Goal: Information Seeking & Learning: Learn about a topic

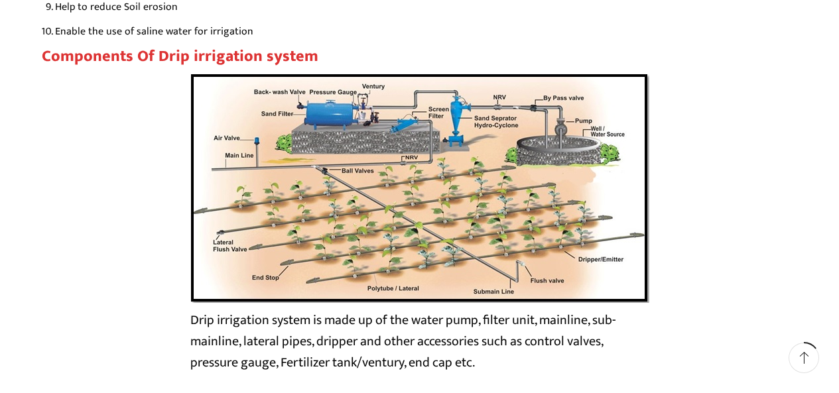
scroll to position [2314, 0]
click at [327, 281] on img at bounding box center [419, 187] width 459 height 230
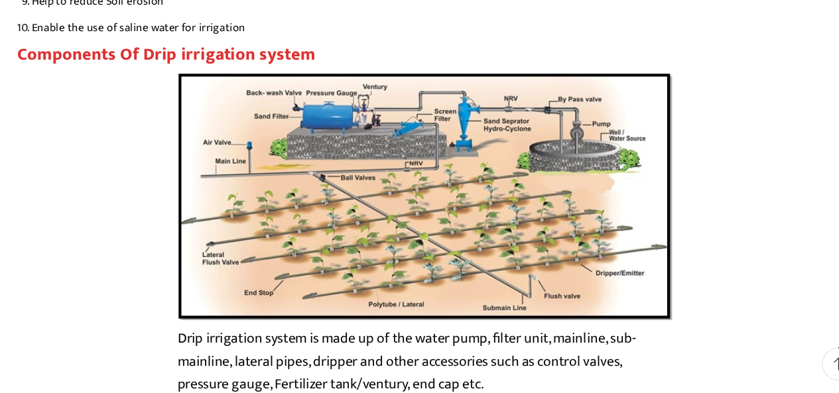
scroll to position [2299, 0]
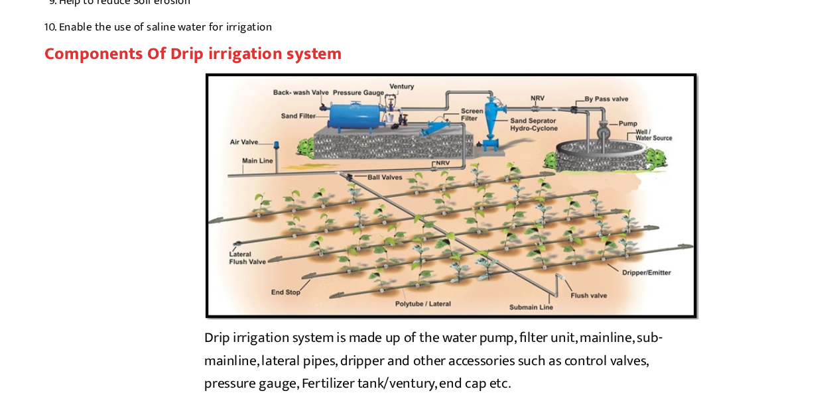
click at [308, 135] on img at bounding box center [419, 202] width 459 height 230
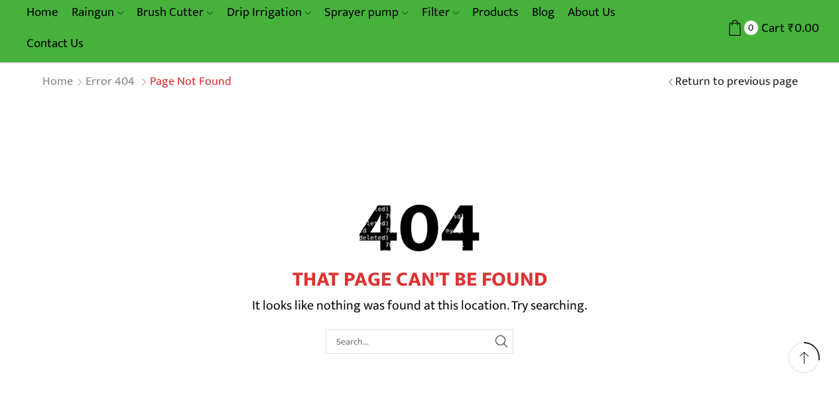
scroll to position [53, 0]
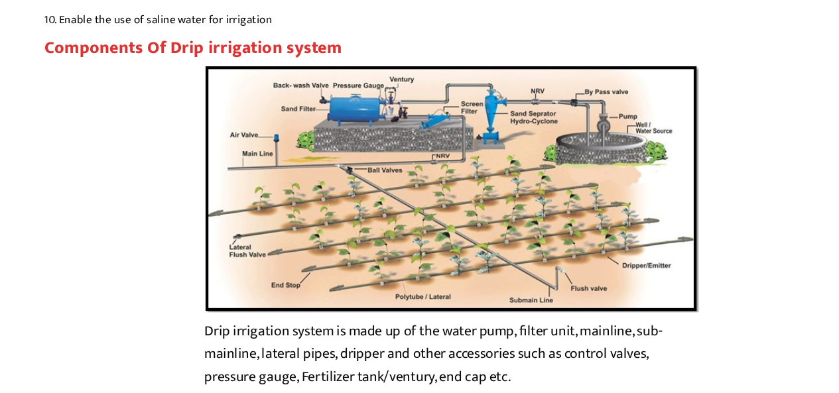
scroll to position [2685, 0]
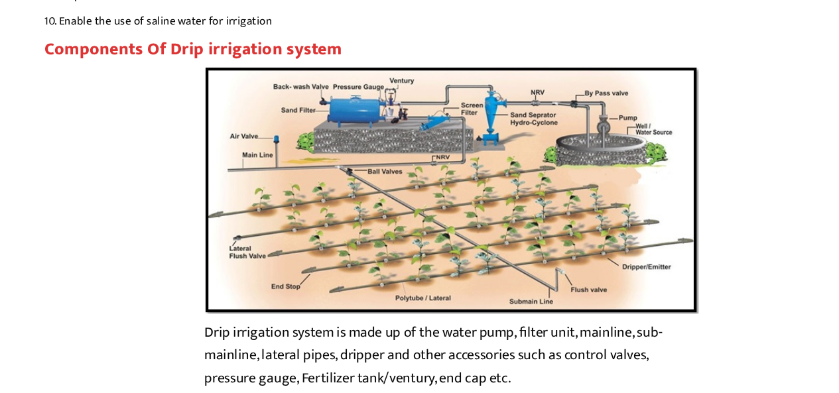
click at [614, 112] on img at bounding box center [419, 177] width 459 height 230
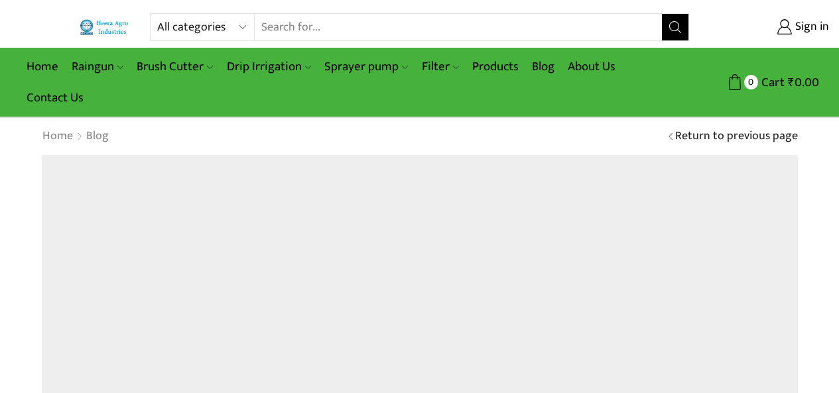
scroll to position [2685, 0]
